Goal: Check status: Check status

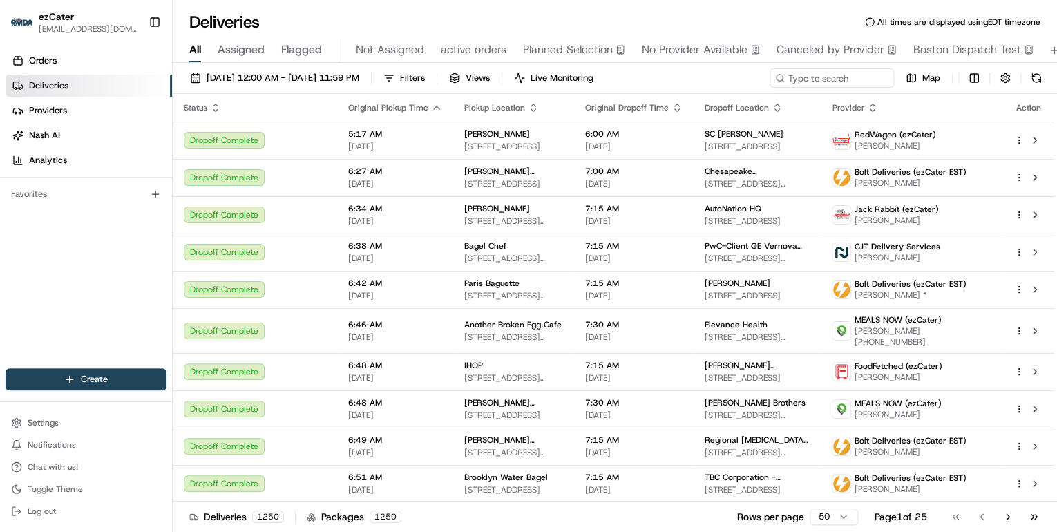
click at [833, 520] on html "ezCater [EMAIL_ADDRESS][DOMAIN_NAME] Toggle Sidebar Orders Deliveries Providers…" at bounding box center [528, 266] width 1057 height 532
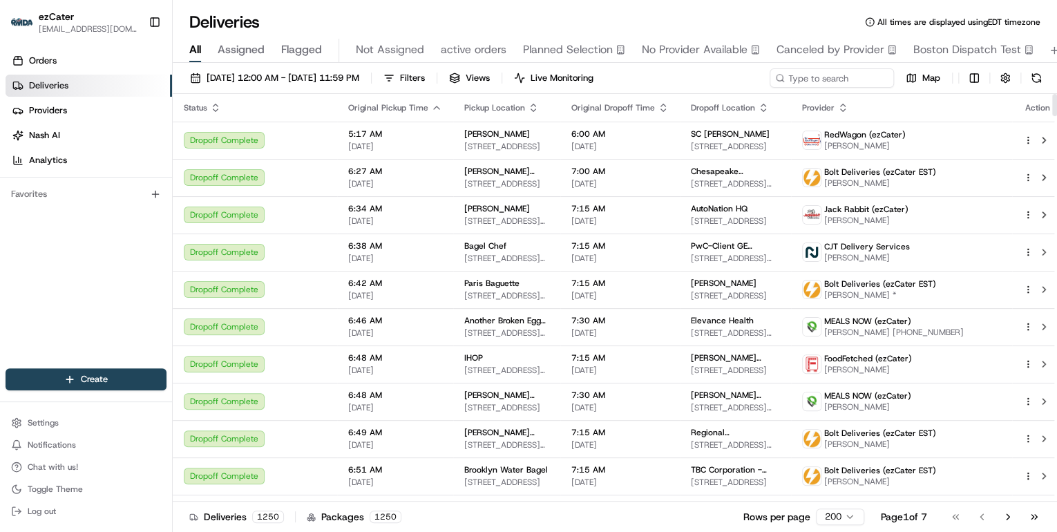
click at [214, 105] on icon "button" at bounding box center [216, 105] width 5 height 2
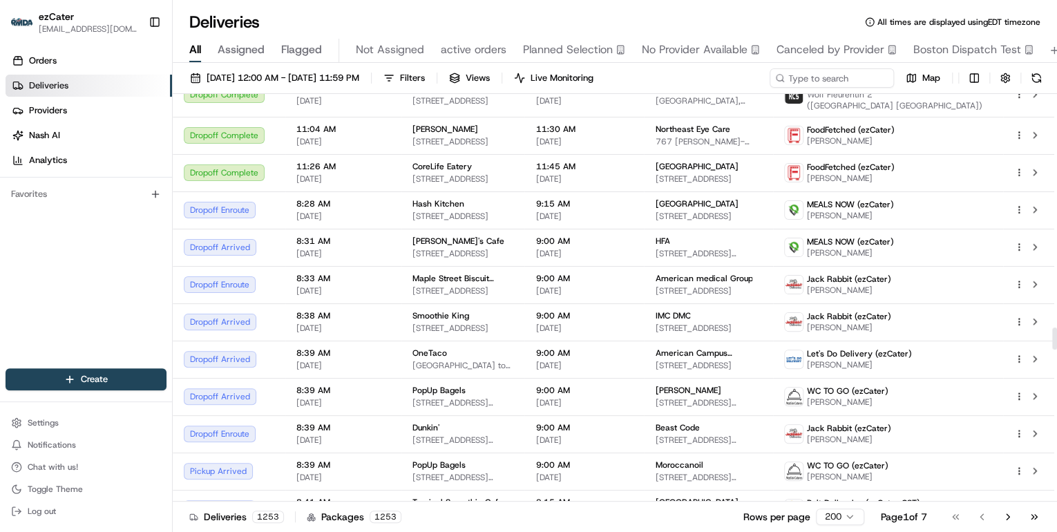
scroll to position [4146, 0]
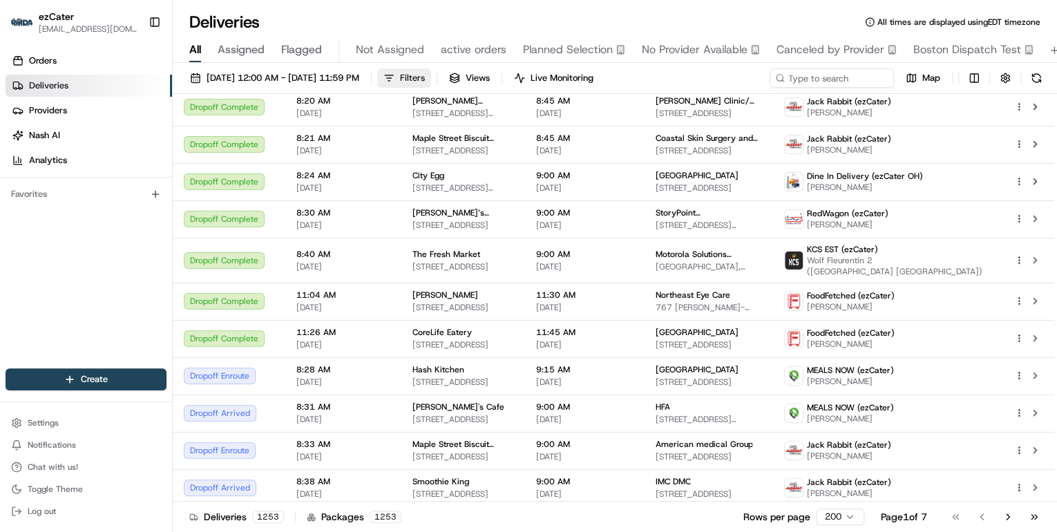
click at [431, 79] on button "Filters" at bounding box center [404, 77] width 54 height 19
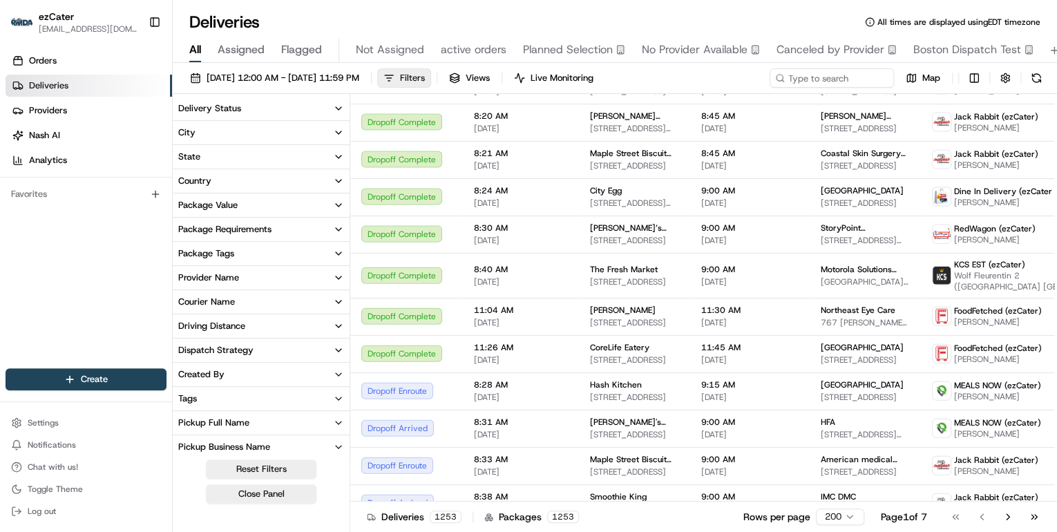
scroll to position [4168, 0]
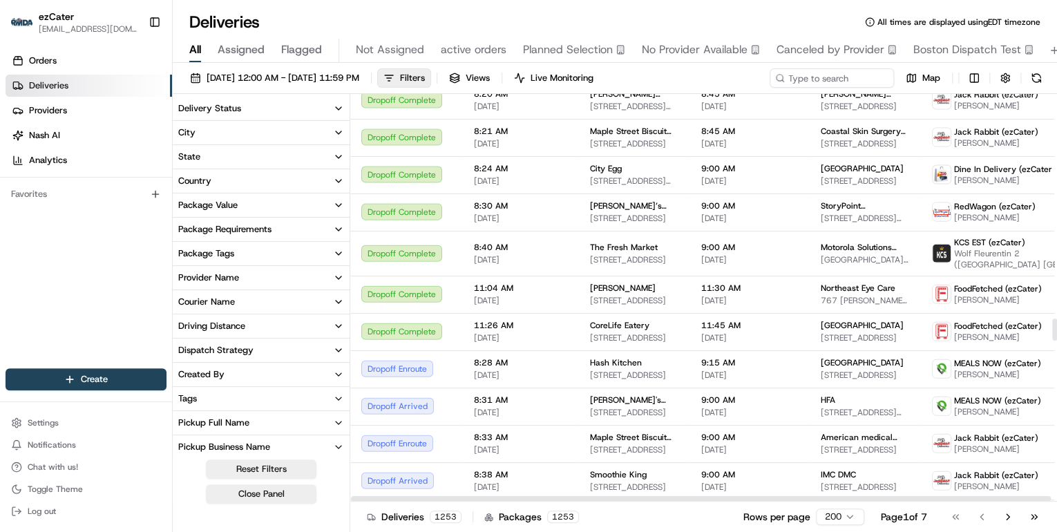
click at [340, 108] on icon "button" at bounding box center [338, 108] width 11 height 11
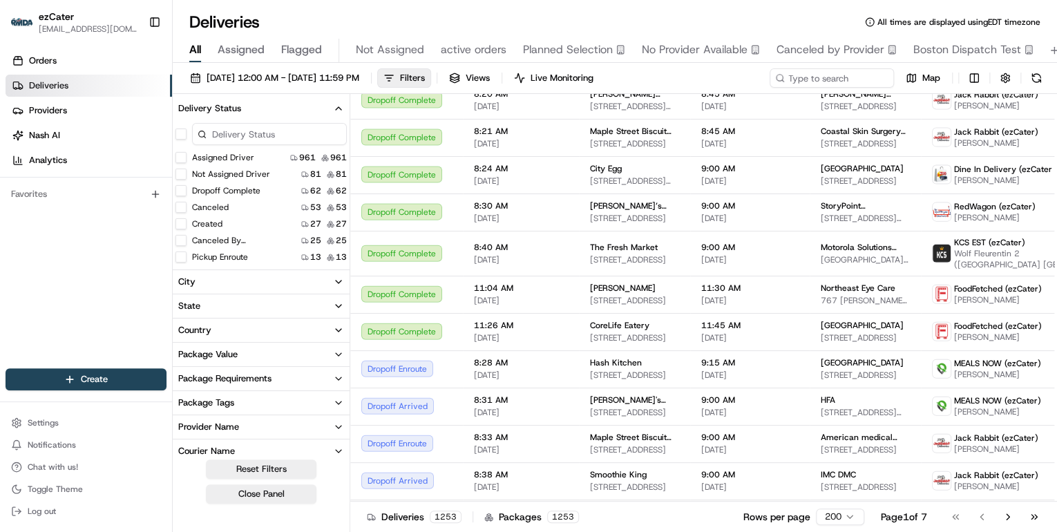
click at [180, 158] on button "Assigned Driver" at bounding box center [181, 157] width 11 height 11
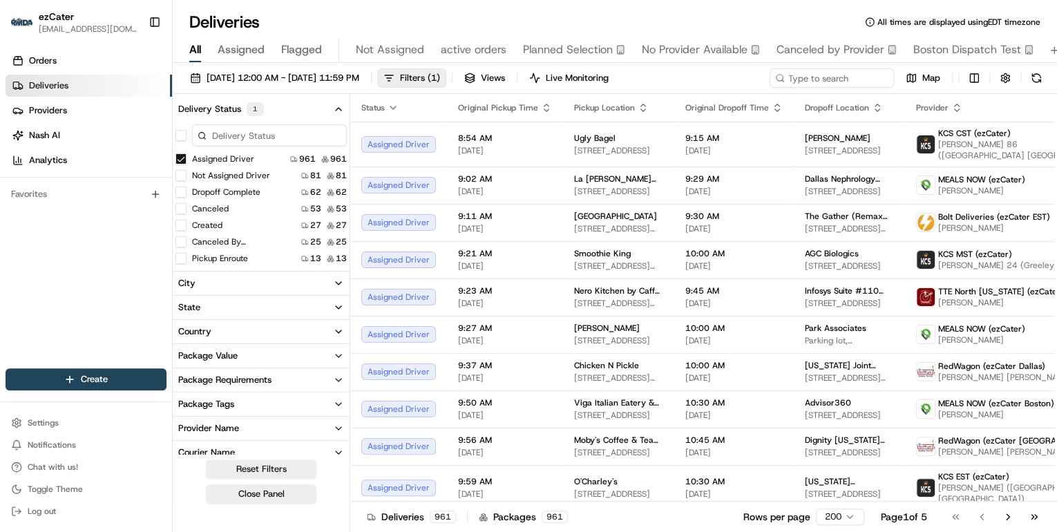
click at [182, 177] on button "Not Assigned Driver" at bounding box center [181, 175] width 11 height 11
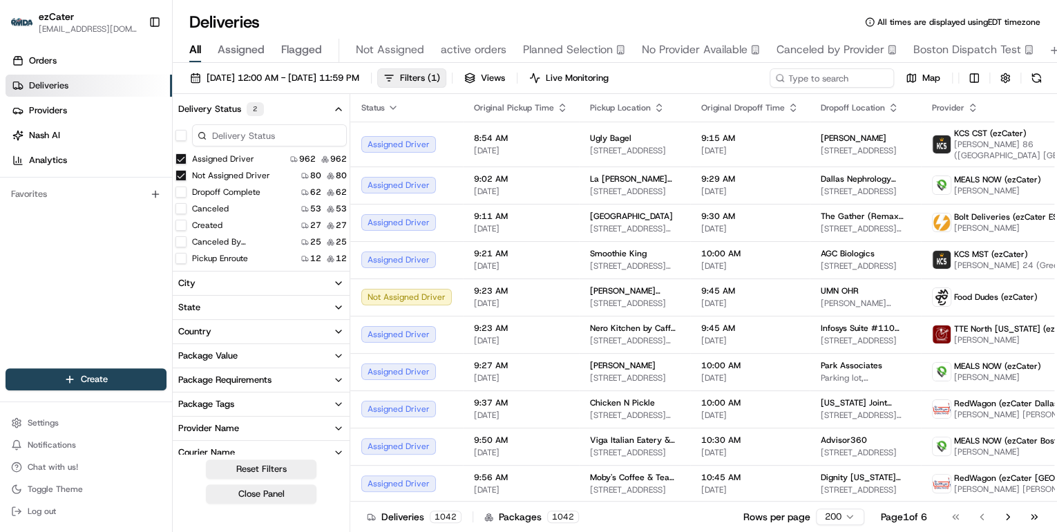
click at [180, 227] on button "Created" at bounding box center [181, 225] width 11 height 11
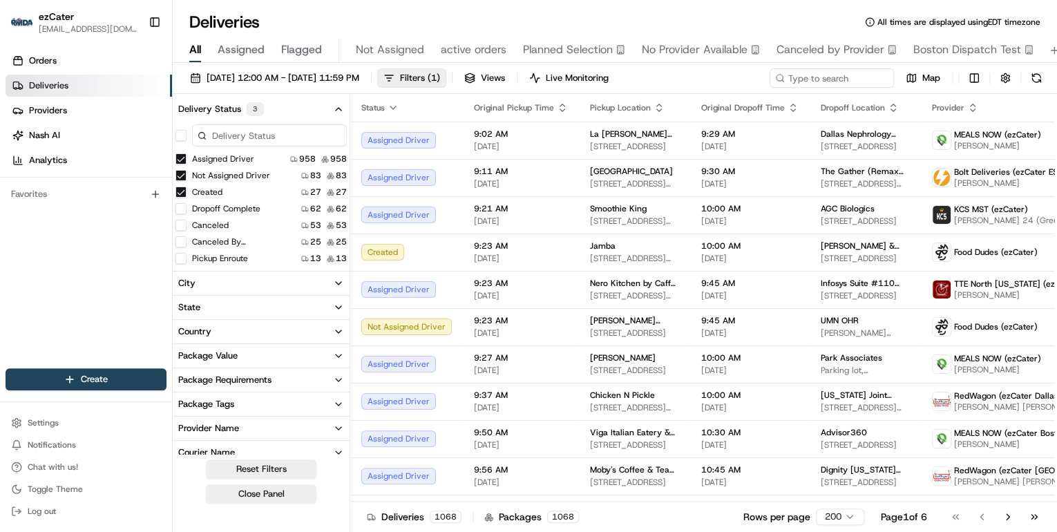
click at [181, 260] on button "Pickup Enroute" at bounding box center [181, 258] width 11 height 11
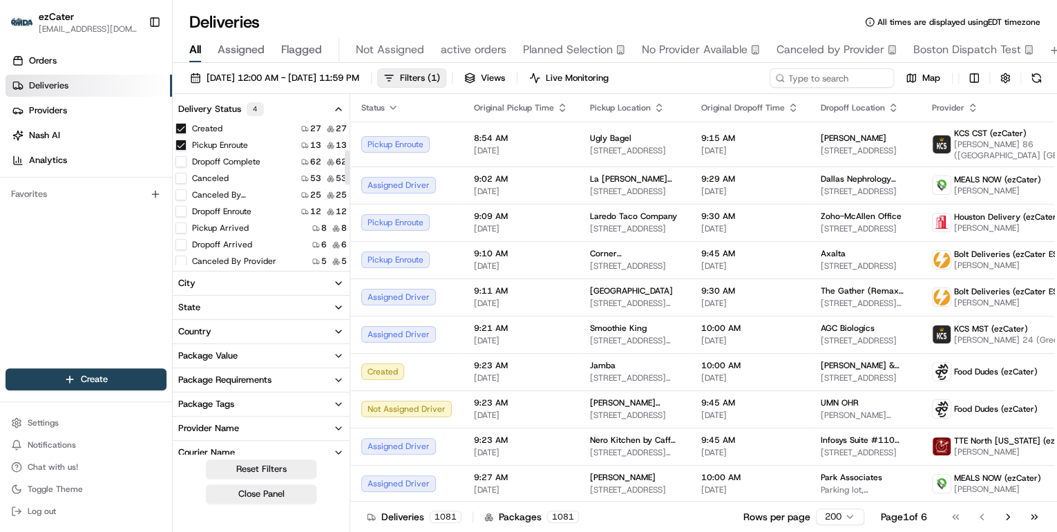
scroll to position [119, 0]
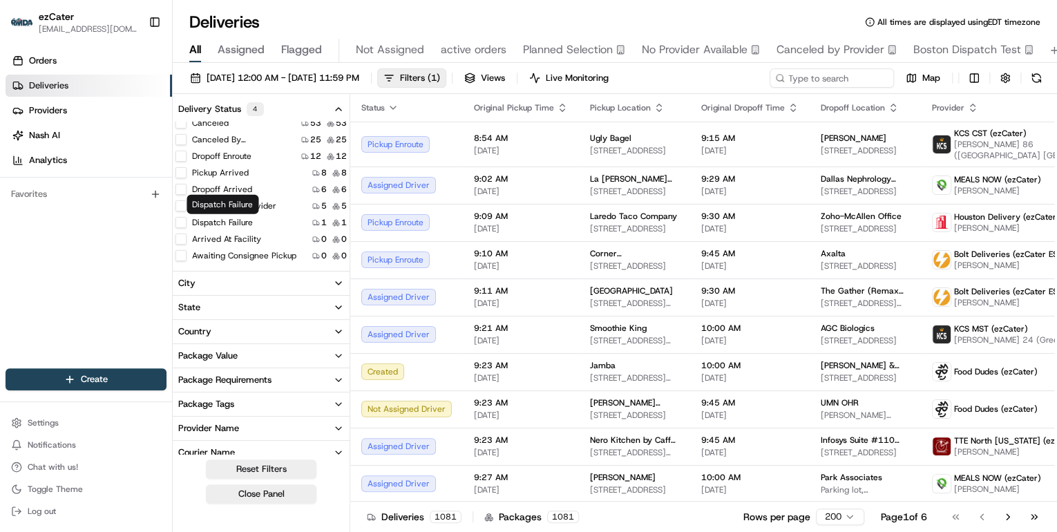
click at [183, 225] on button "Dispatch Failure" at bounding box center [181, 222] width 11 height 11
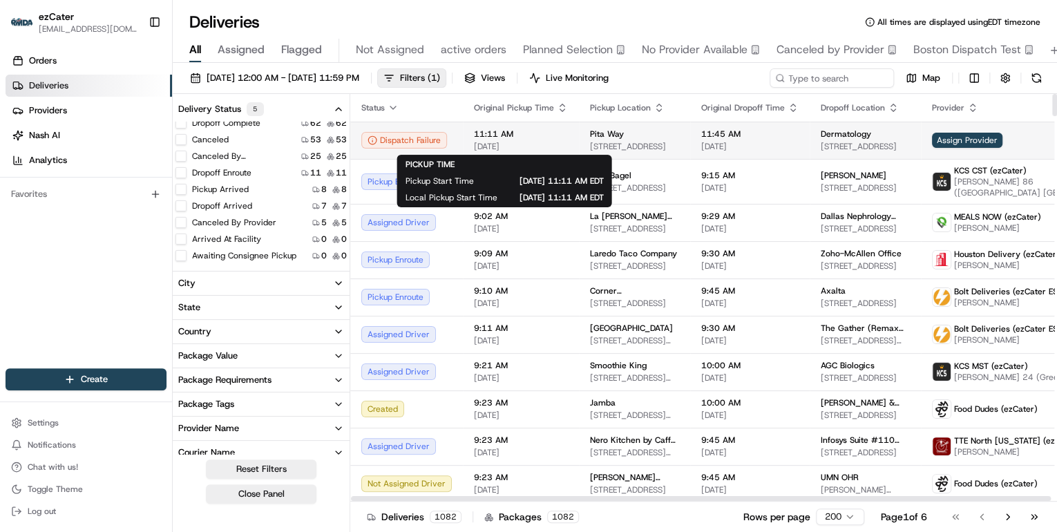
click at [551, 148] on span "[DATE]" at bounding box center [521, 146] width 94 height 11
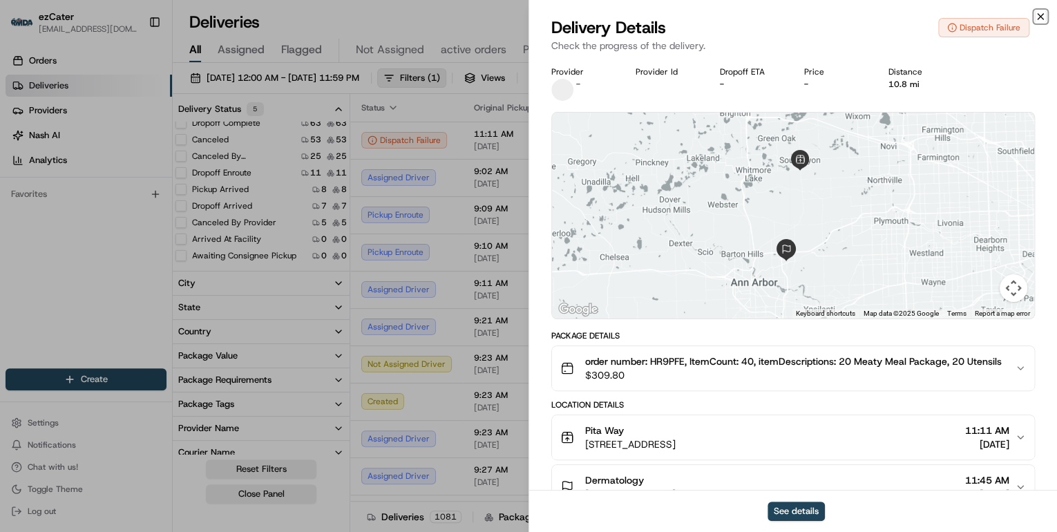
click at [1042, 18] on icon "button" at bounding box center [1041, 17] width 6 height 6
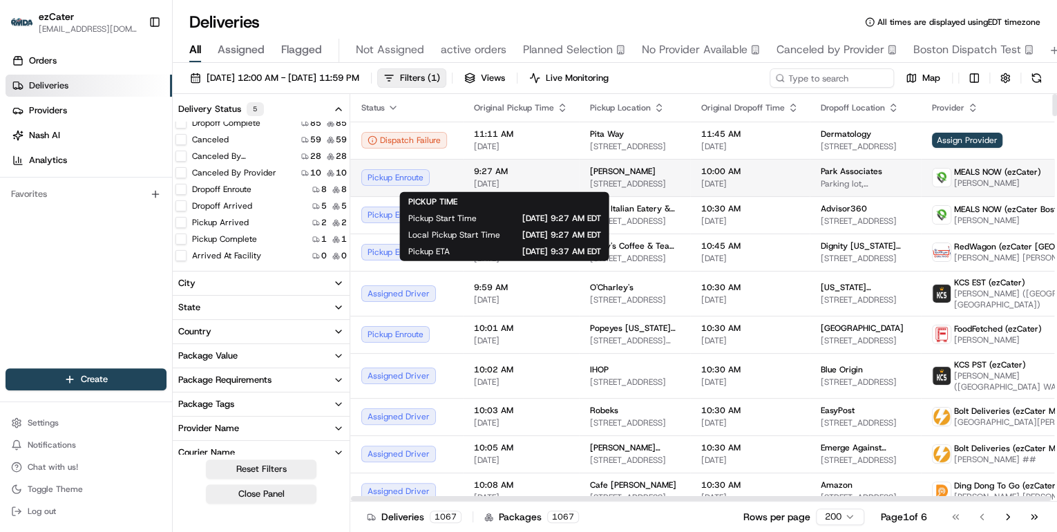
click at [536, 182] on span "[DATE]" at bounding box center [521, 183] width 94 height 11
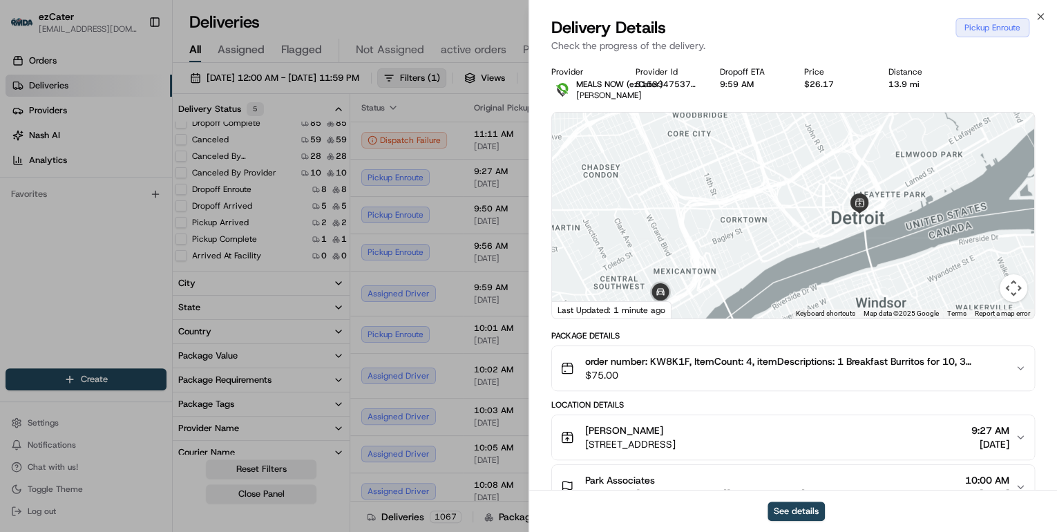
drag, startPoint x: 766, startPoint y: 279, endPoint x: 782, endPoint y: 246, distance: 36.8
click at [782, 246] on div at bounding box center [793, 216] width 482 height 206
click at [788, 506] on button "See details" at bounding box center [796, 511] width 57 height 19
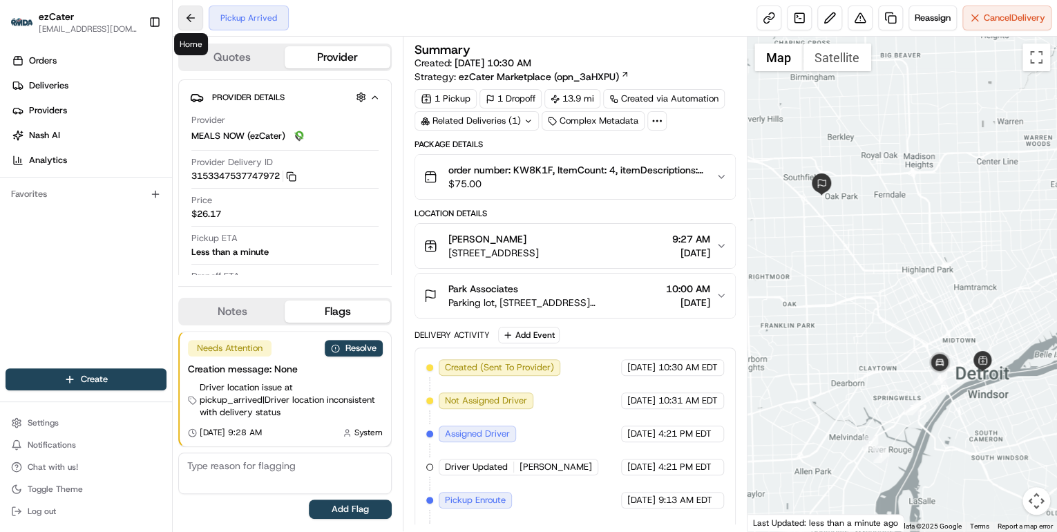
click at [184, 15] on button at bounding box center [190, 18] width 25 height 25
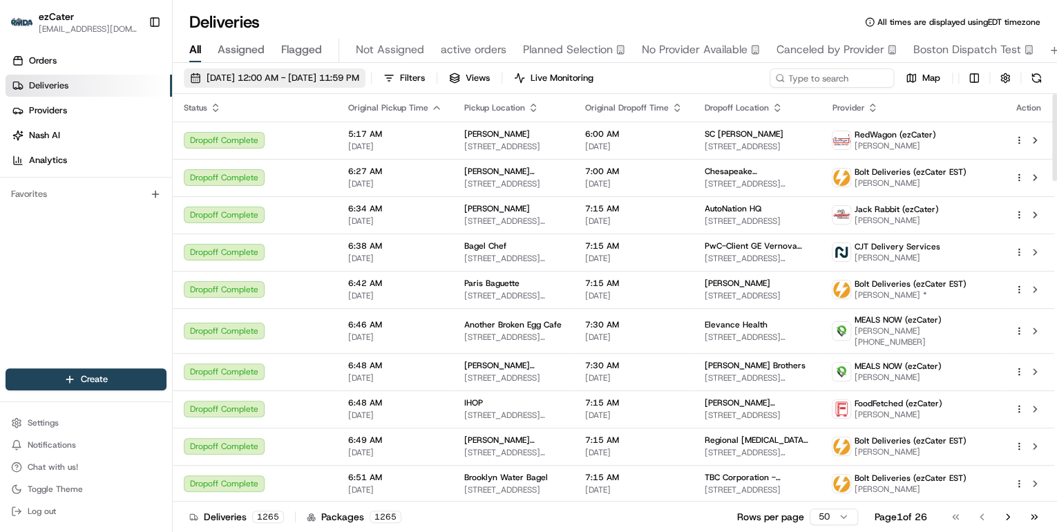
click at [348, 75] on span "[DATE] 12:00 AM - [DATE] 11:59 PM" at bounding box center [283, 78] width 153 height 12
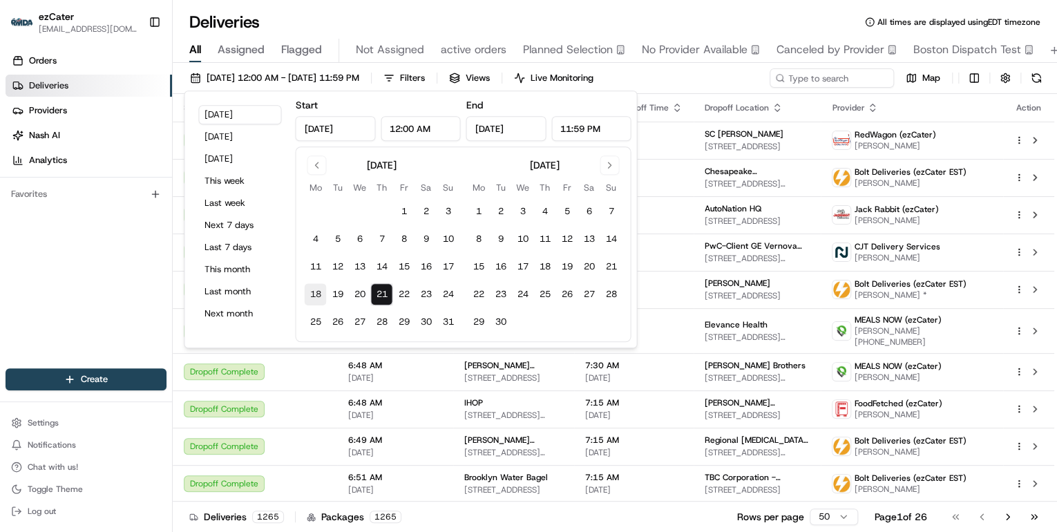
click at [310, 292] on button "18" at bounding box center [315, 294] width 22 height 22
type input "Aug 18, 2025"
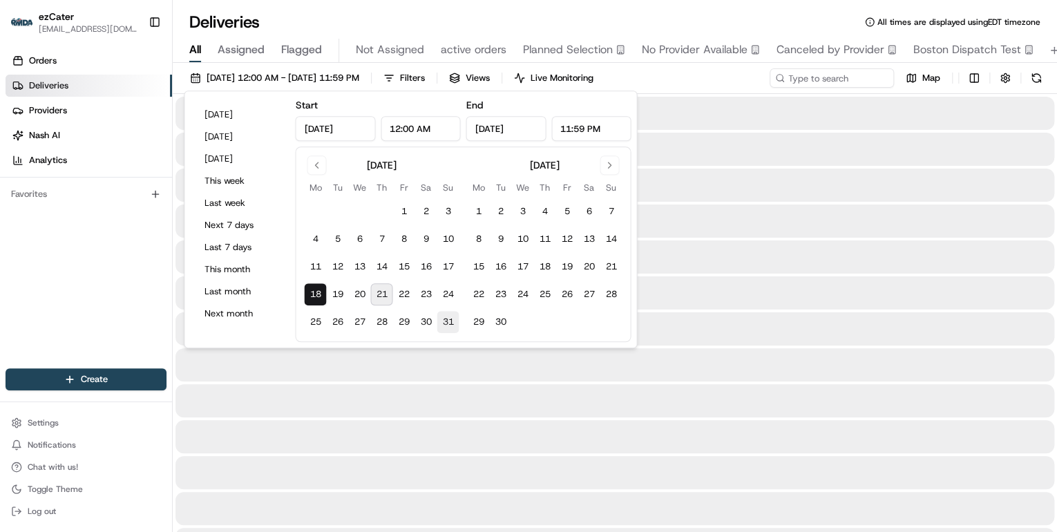
click at [452, 324] on button "31" at bounding box center [448, 322] width 22 height 22
type input "Aug 31, 2025"
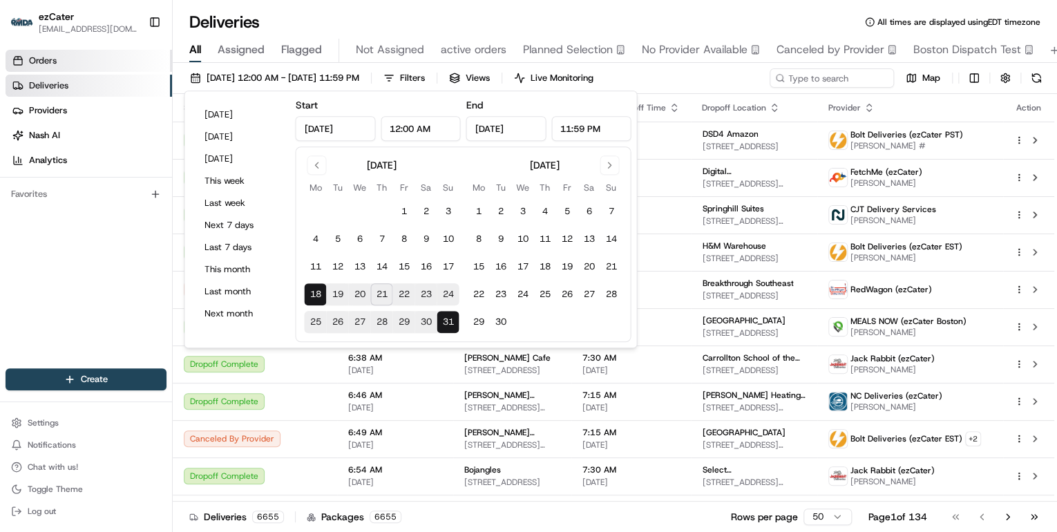
click at [44, 63] on span "Orders" at bounding box center [43, 61] width 28 height 12
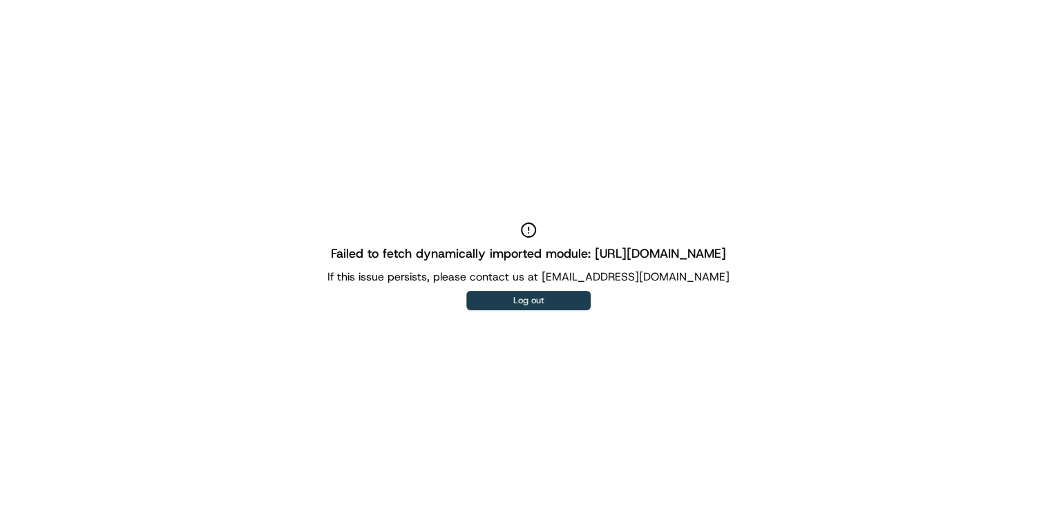
click at [518, 299] on button "Log out" at bounding box center [528, 300] width 124 height 19
